Goal: Task Accomplishment & Management: Manage account settings

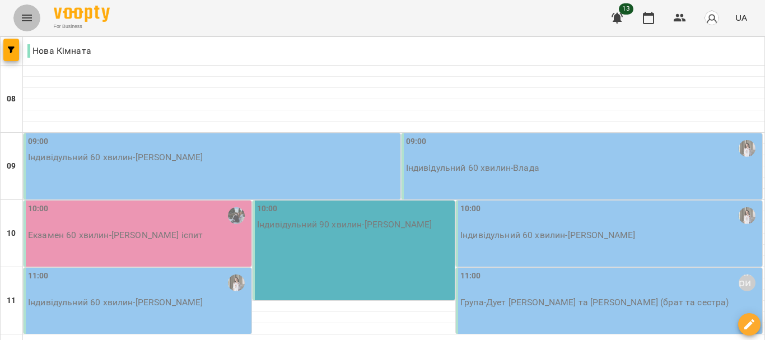
click at [32, 17] on icon "Menu" at bounding box center [26, 17] width 13 height 13
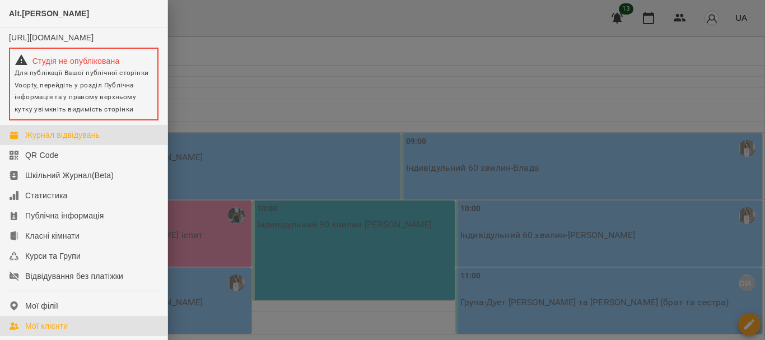
click at [67, 332] on div "Мої клієнти" at bounding box center [46, 325] width 43 height 11
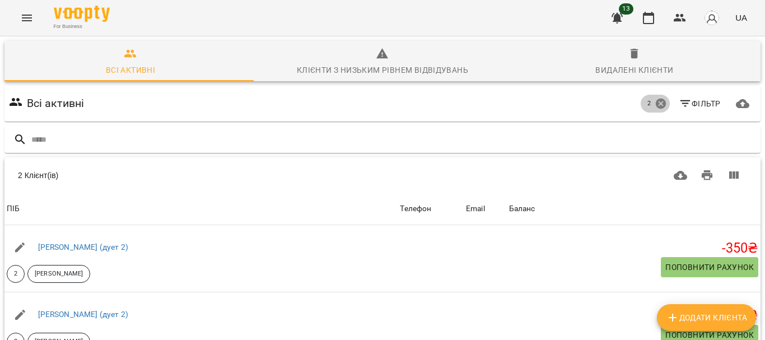
click at [656, 107] on icon at bounding box center [661, 104] width 10 height 10
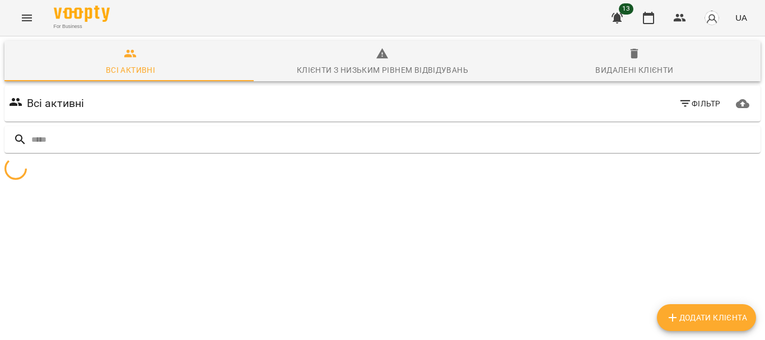
click at [685, 101] on span "Фільтр" at bounding box center [700, 103] width 42 height 13
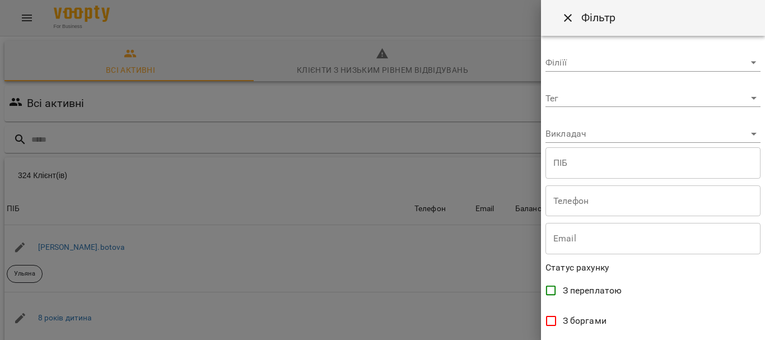
click at [640, 131] on body "For Business 13 UA Всі активні Клієнти з низьким рівнем відвідувань Видалені кл…" at bounding box center [382, 293] width 765 height 586
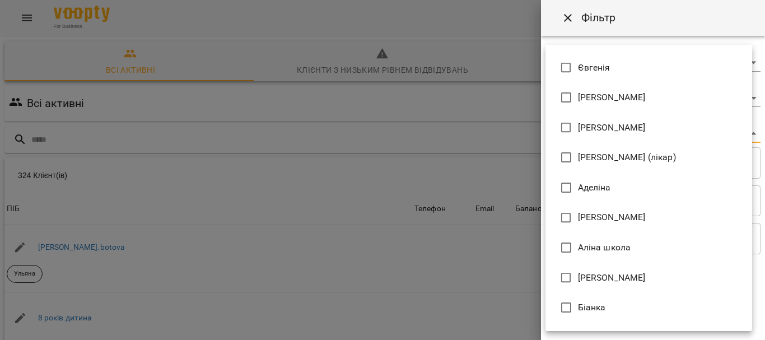
scroll to position [80, 0]
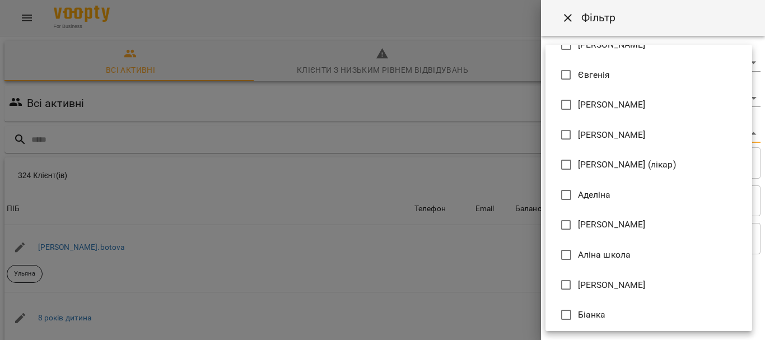
type input "**********"
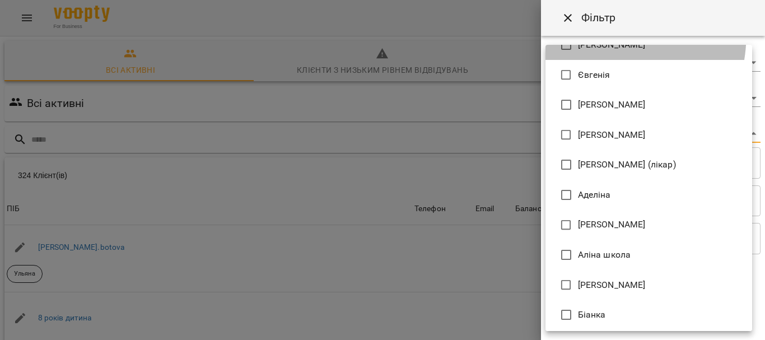
drag, startPoint x: 578, startPoint y: 111, endPoint x: 571, endPoint y: 111, distance: 7.3
click at [571, 60] on li "Elena Mitrik" at bounding box center [649, 45] width 207 height 30
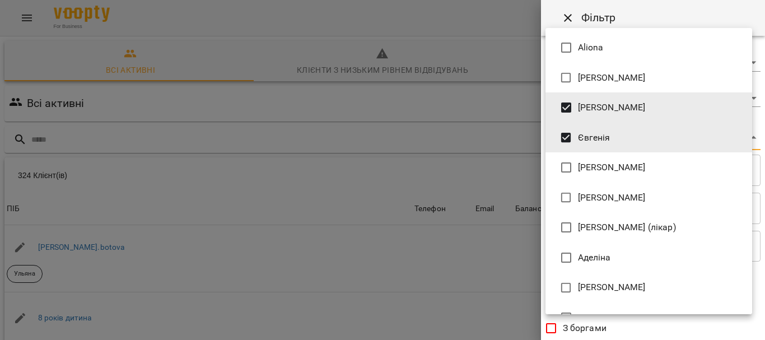
type input "**********"
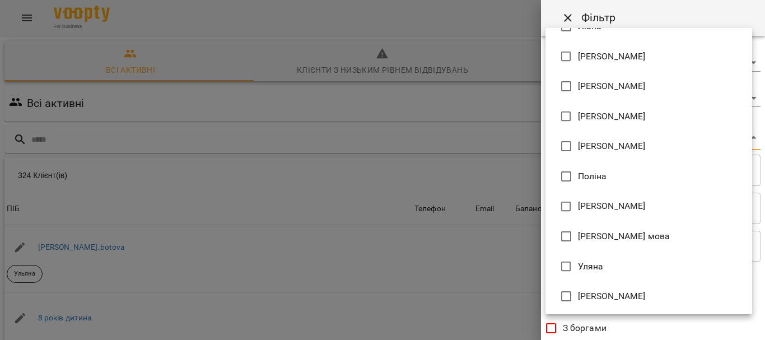
scroll to position [593, 0]
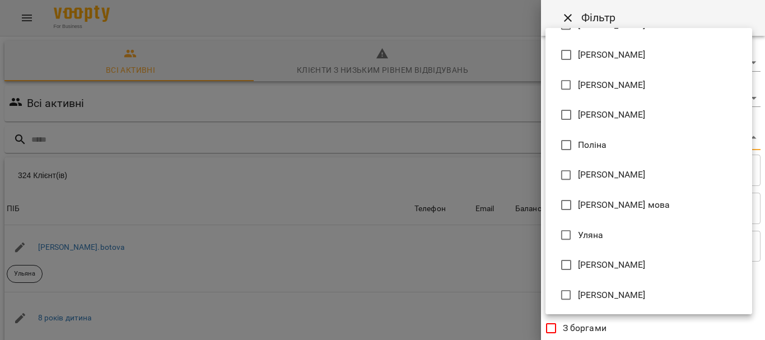
drag, startPoint x: 765, startPoint y: 147, endPoint x: 765, endPoint y: 306, distance: 159.1
click at [765, 306] on div at bounding box center [382, 170] width 765 height 340
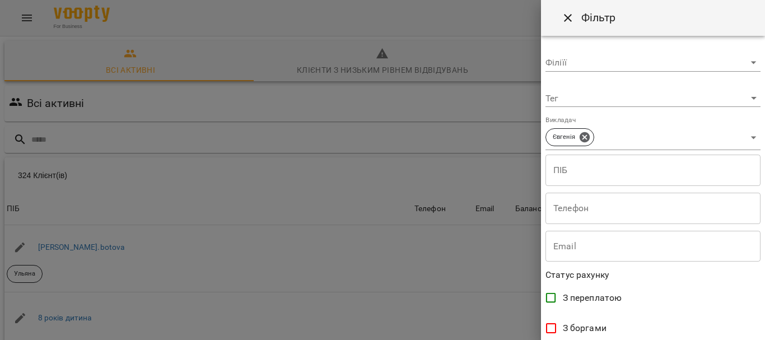
click at [765, 306] on div "Aliona Anastasia Elena Mitrik Євгенія Єлизавета Ірина Ірина (лікар) Аделіна Алі…" at bounding box center [382, 170] width 765 height 340
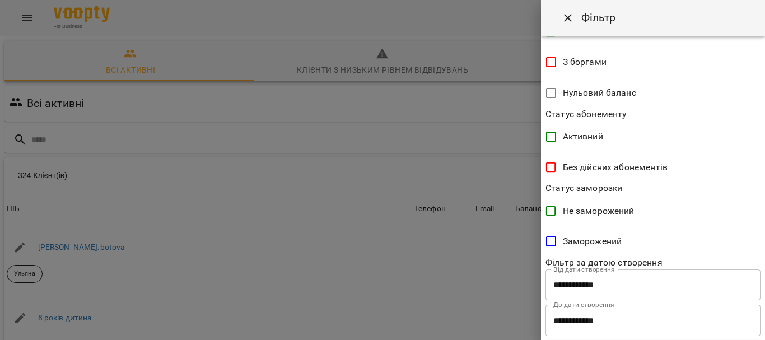
click at [755, 267] on div "**********" at bounding box center [653, 188] width 224 height 304
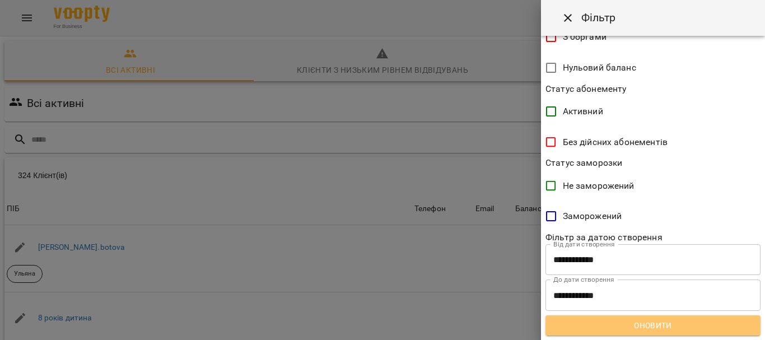
click at [679, 319] on span "Оновити" at bounding box center [653, 325] width 197 height 13
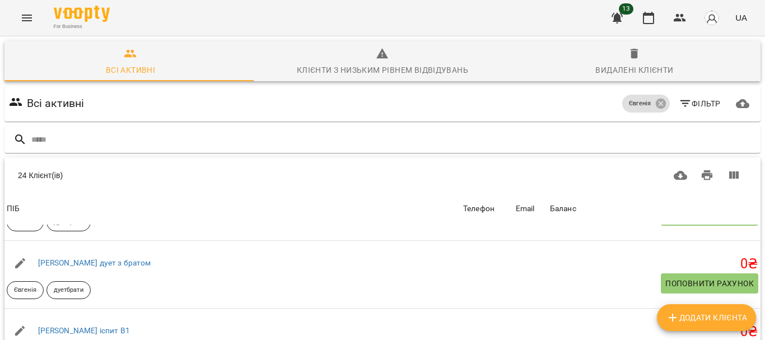
scroll to position [528, 0]
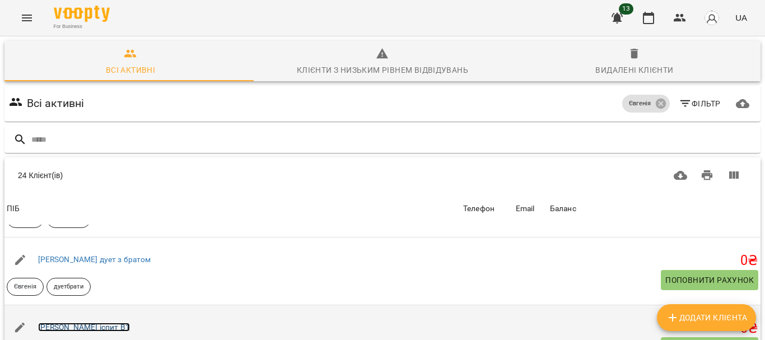
click at [85, 323] on link "Валерія іспит В1" at bounding box center [84, 327] width 92 height 9
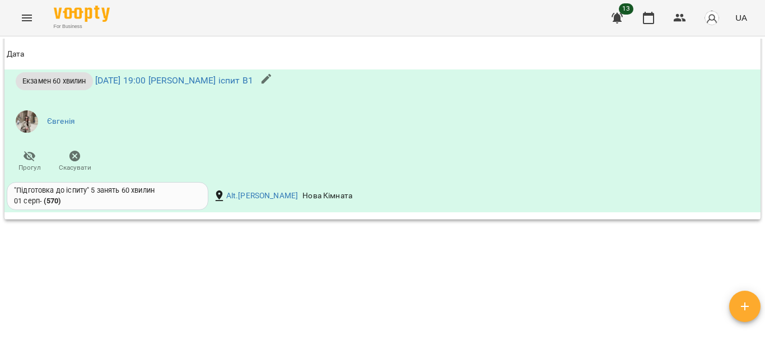
scroll to position [916, 0]
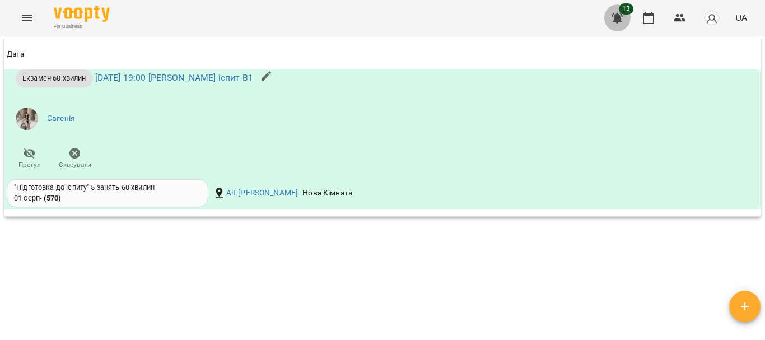
click at [619, 17] on icon "button" at bounding box center [617, 18] width 11 height 11
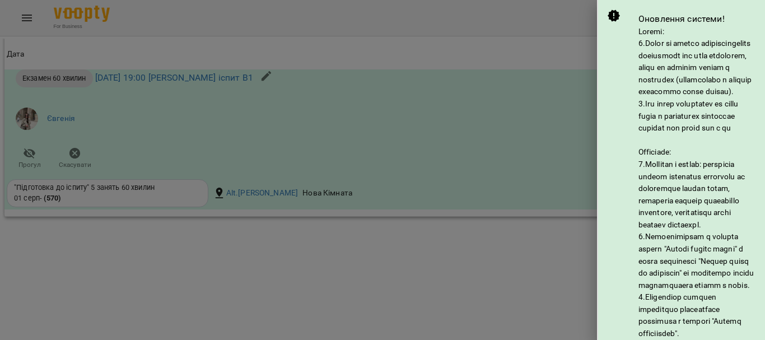
scroll to position [272, 0]
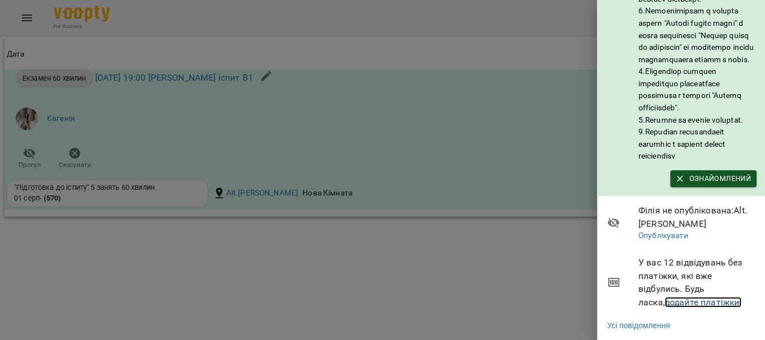
click at [684, 297] on link "додайте платіжки!" at bounding box center [703, 302] width 77 height 11
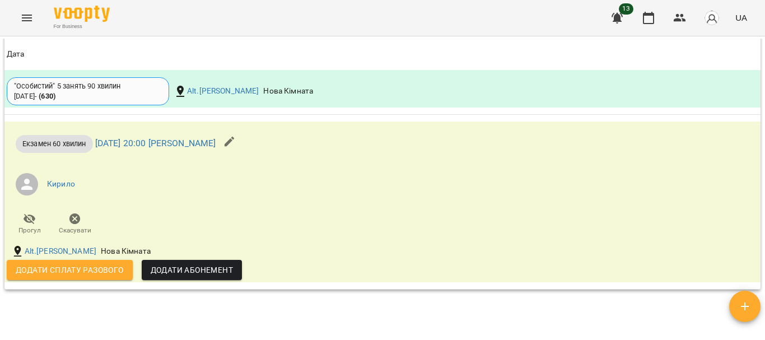
scroll to position [1076, 0]
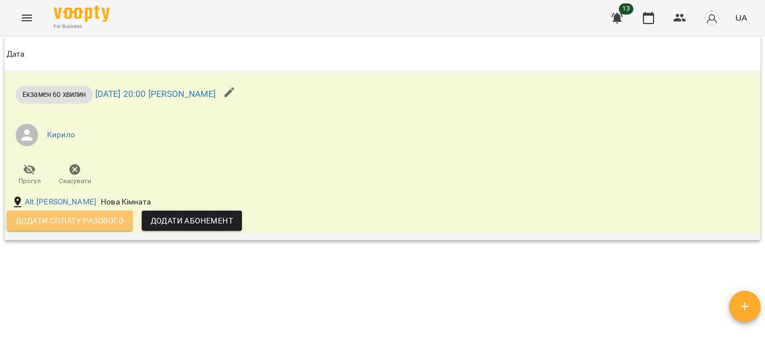
click at [114, 227] on span "Додати сплату разового" at bounding box center [70, 220] width 108 height 13
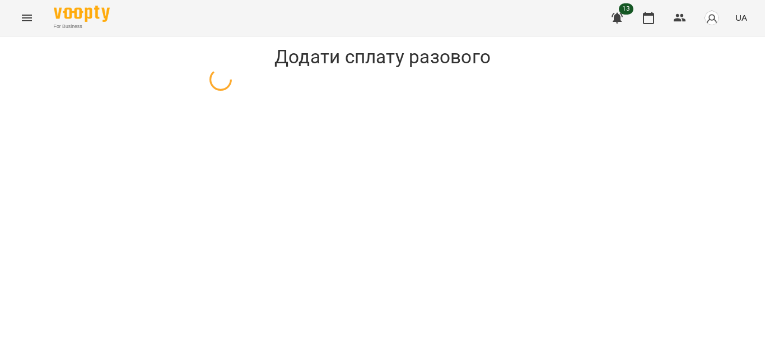
select select "**********"
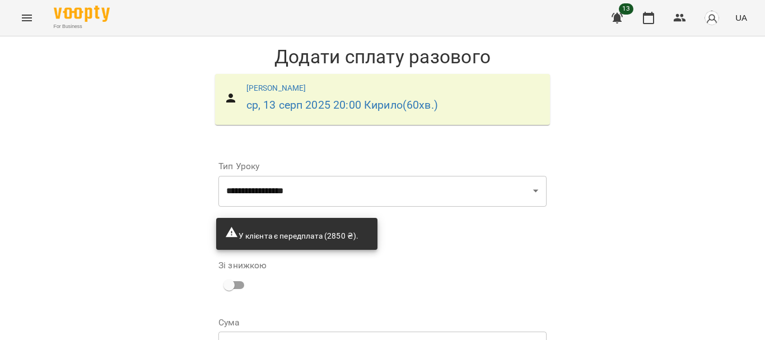
scroll to position [109, 0]
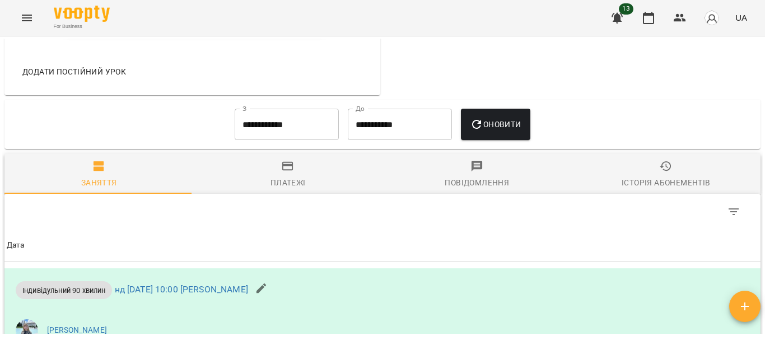
scroll to position [681, 0]
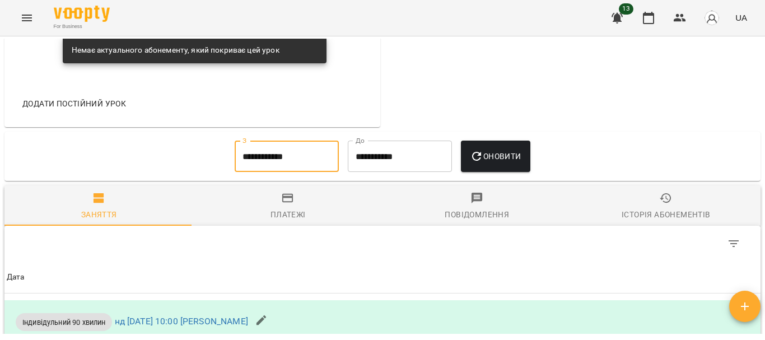
click at [301, 172] on input "**********" at bounding box center [287, 156] width 104 height 31
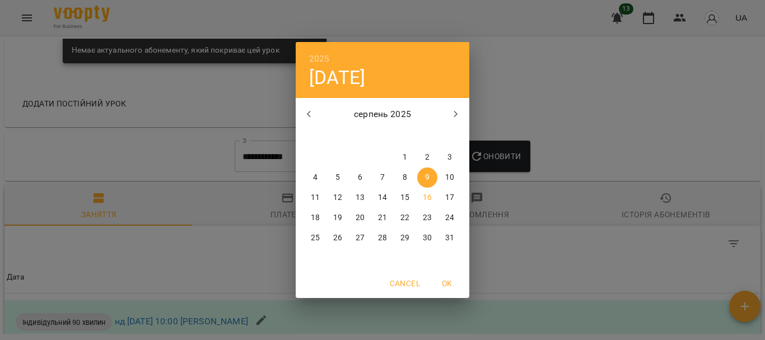
click at [306, 112] on icon "button" at bounding box center [309, 114] width 13 height 13
click at [457, 113] on icon "button" at bounding box center [456, 114] width 4 height 7
click at [300, 116] on button "button" at bounding box center [309, 114] width 27 height 27
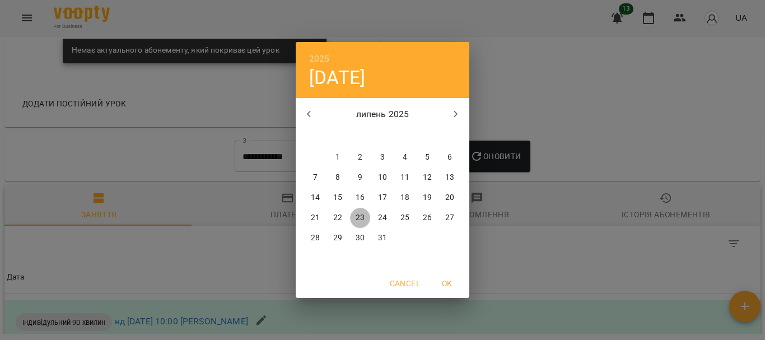
click at [357, 224] on button "23" at bounding box center [360, 218] width 20 height 20
type input "**********"
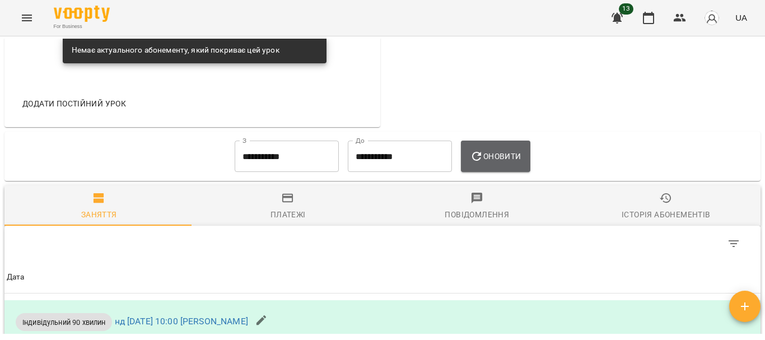
click at [500, 172] on button "Оновити" at bounding box center [495, 156] width 69 height 31
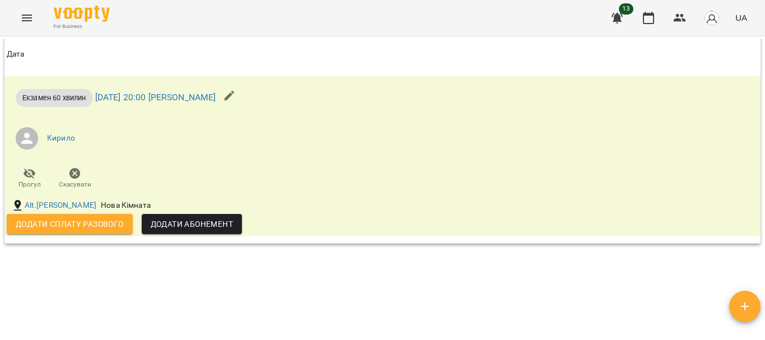
scroll to position [1870, 0]
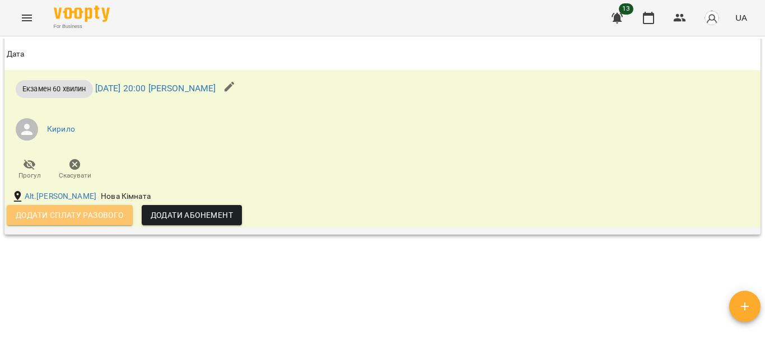
click at [117, 222] on span "Додати сплату разового" at bounding box center [70, 214] width 108 height 13
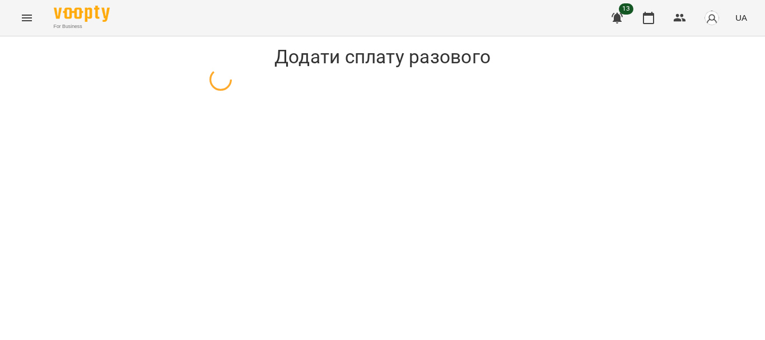
select select "**********"
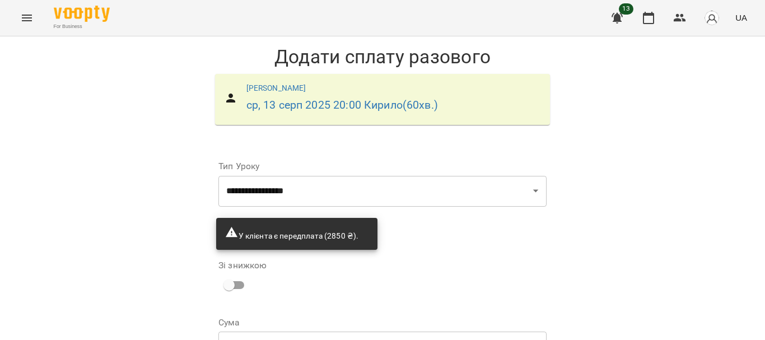
scroll to position [109, 0]
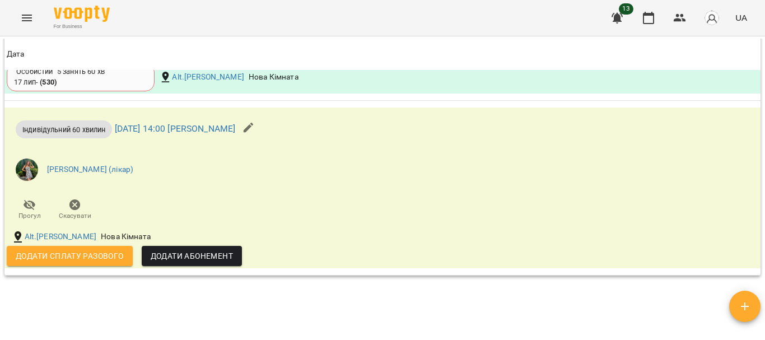
scroll to position [851, 0]
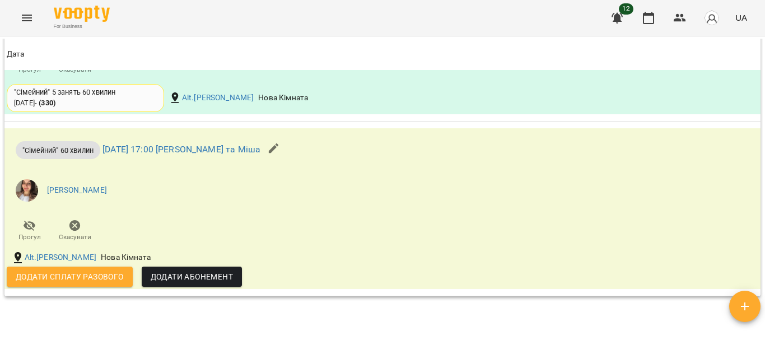
scroll to position [1191, 0]
